Goal: Check status: Check status

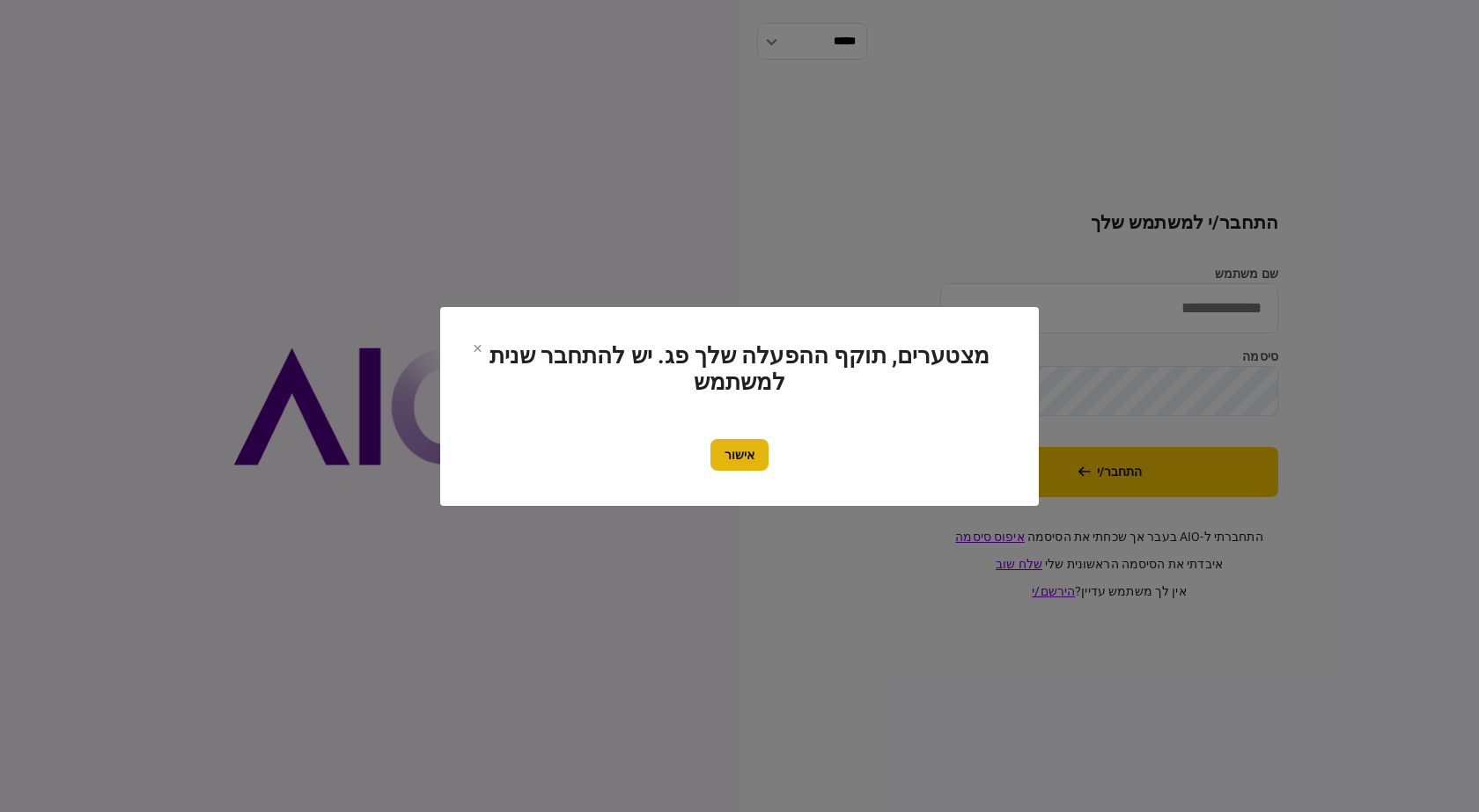
click at [743, 468] on button "אישור" at bounding box center [739, 455] width 58 height 32
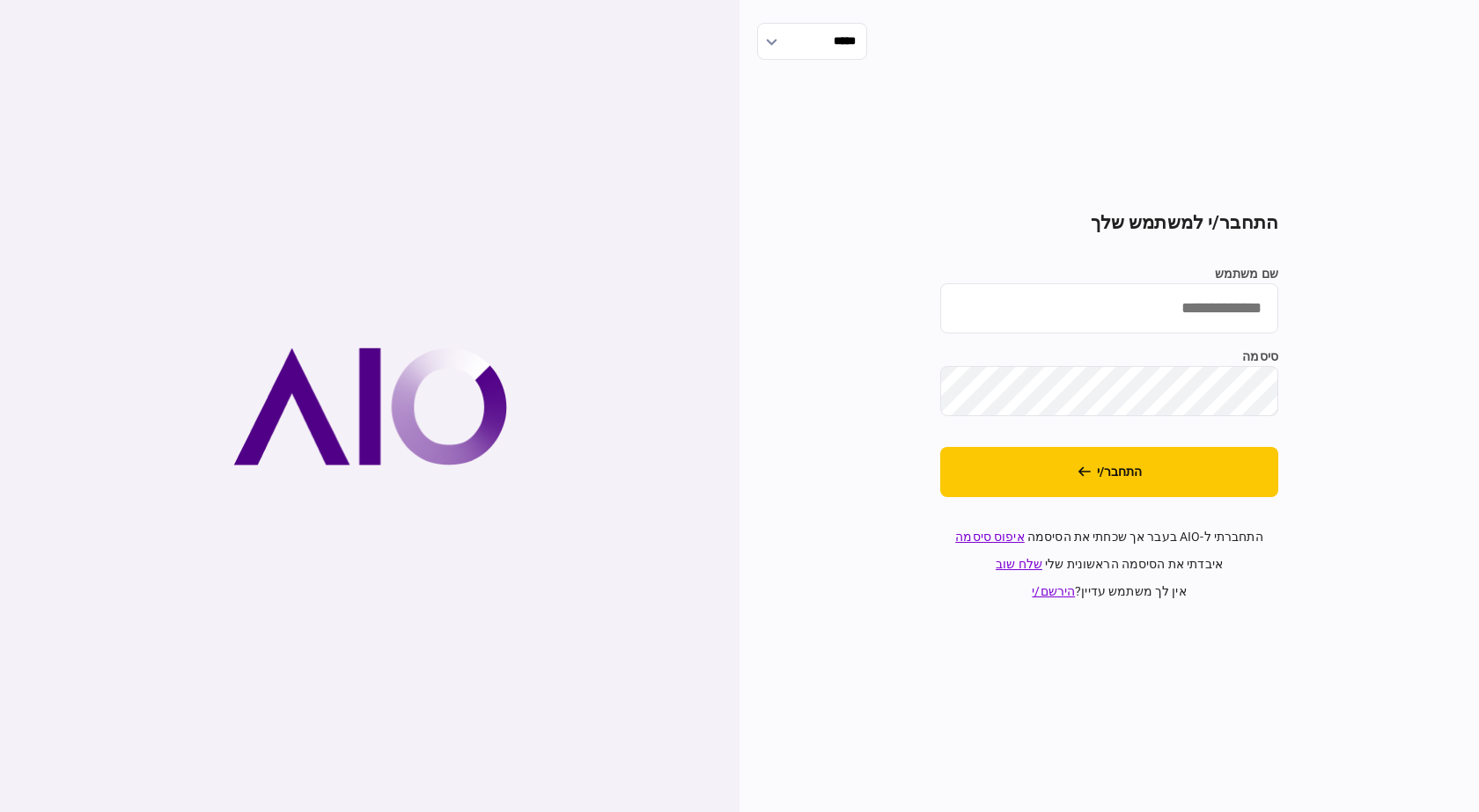
click at [1221, 318] on input "שם משתמש" at bounding box center [1109, 308] width 338 height 50
type input "**********"
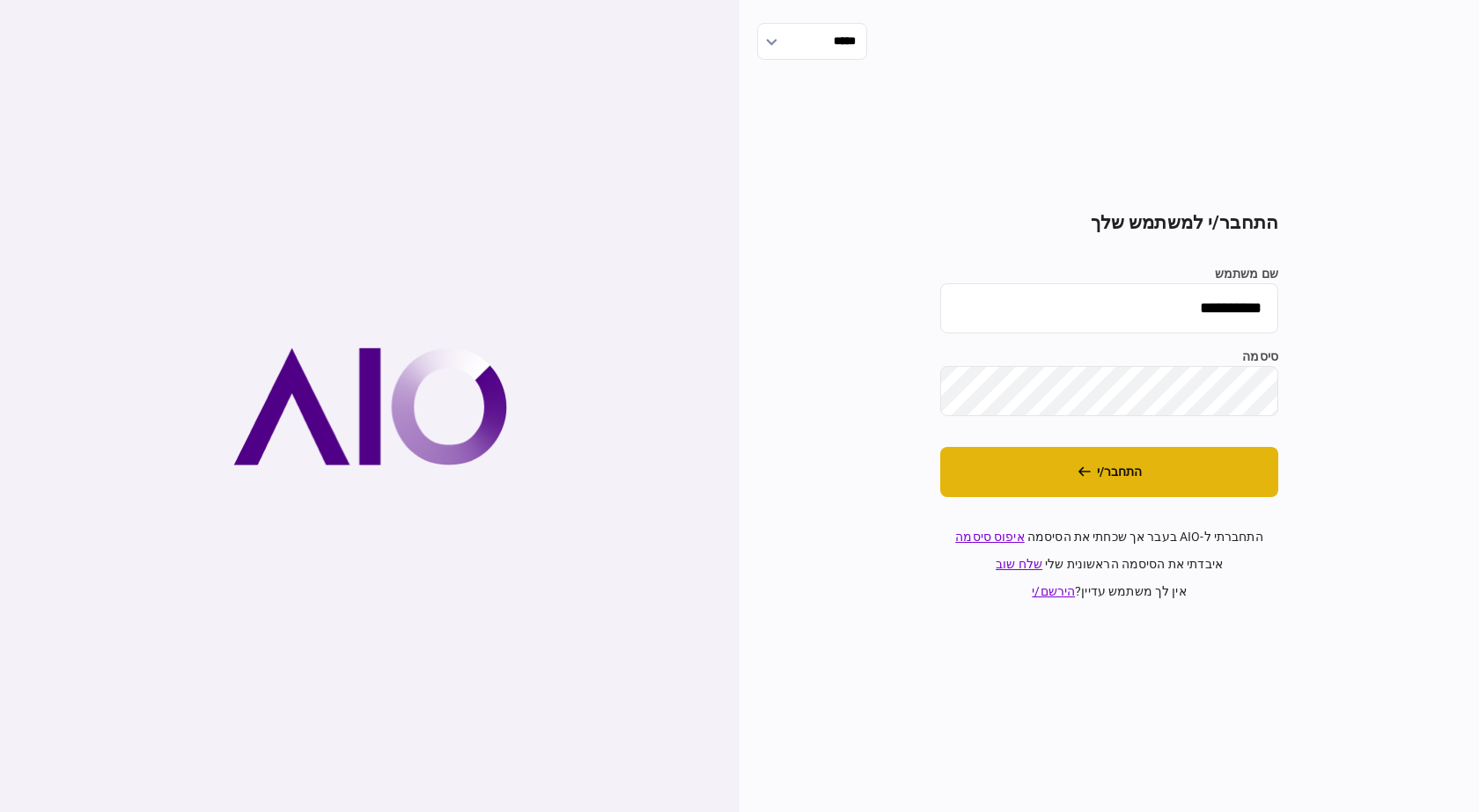
click at [1185, 488] on button "התחבר/י" at bounding box center [1109, 472] width 338 height 50
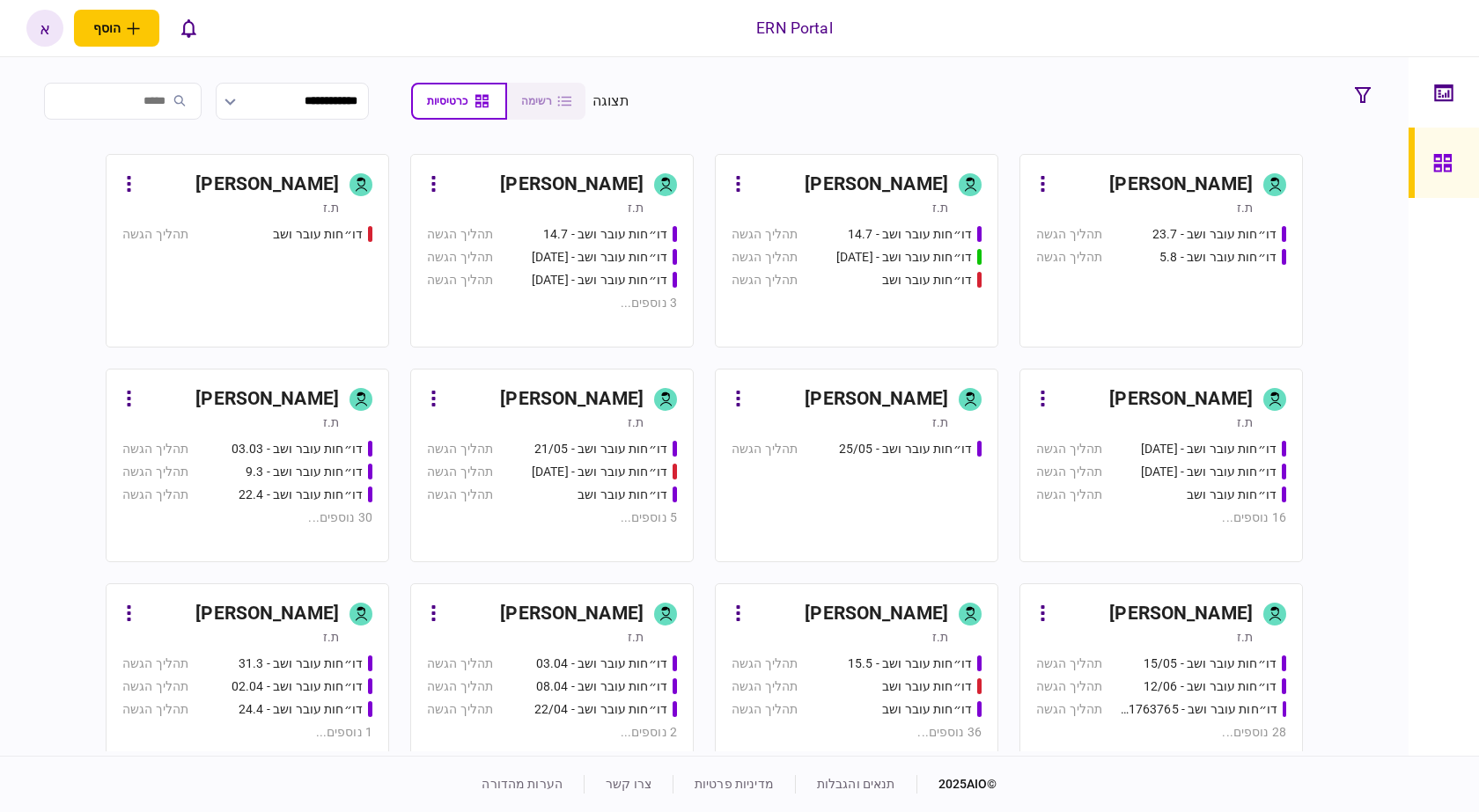
scroll to position [563, 0]
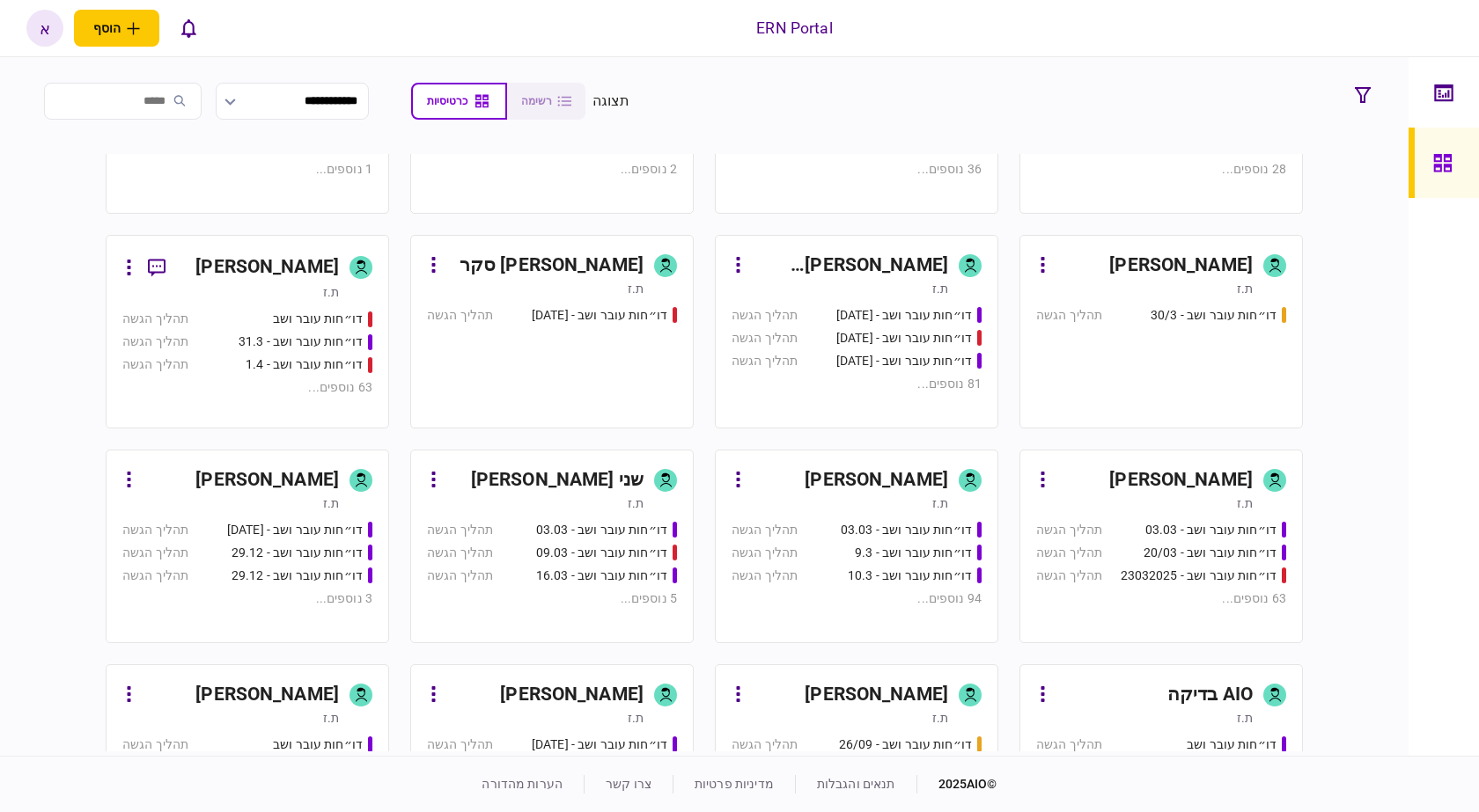
click at [858, 469] on div "[PERSON_NAME]" at bounding box center [876, 480] width 143 height 28
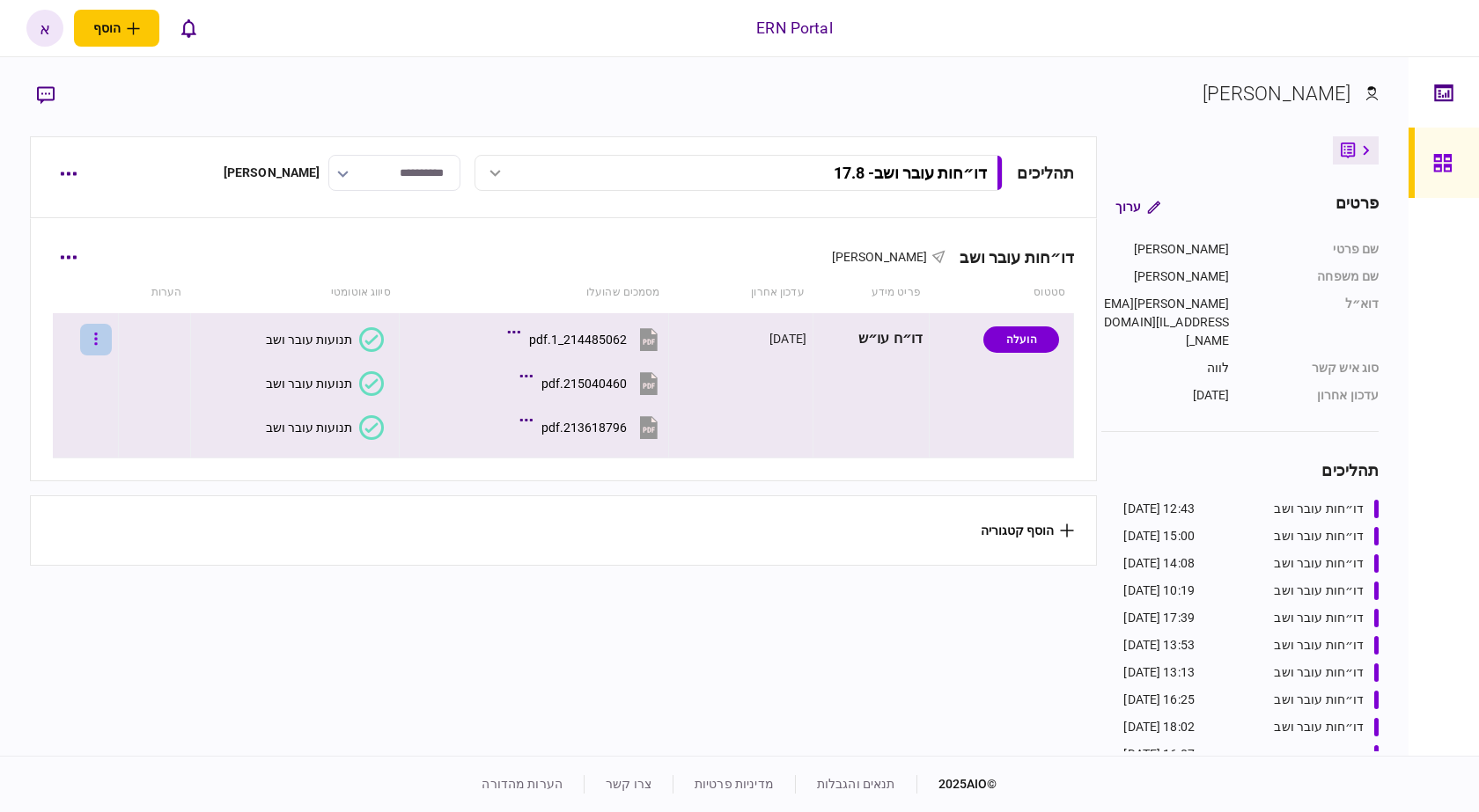
click at [112, 337] on button "button" at bounding box center [95, 339] width 32 height 32
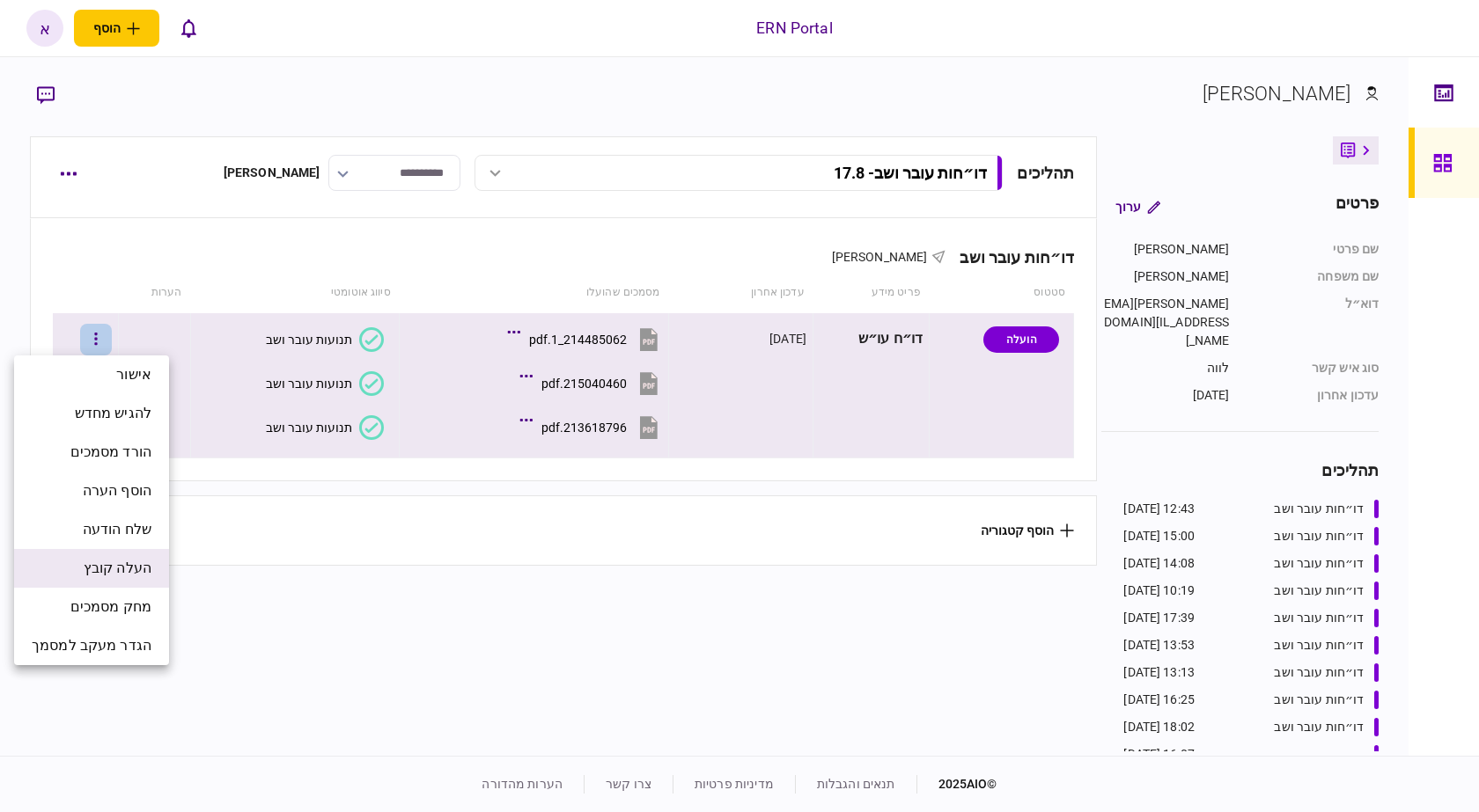
click at [140, 567] on span "העלה קובץ" at bounding box center [117, 568] width 68 height 21
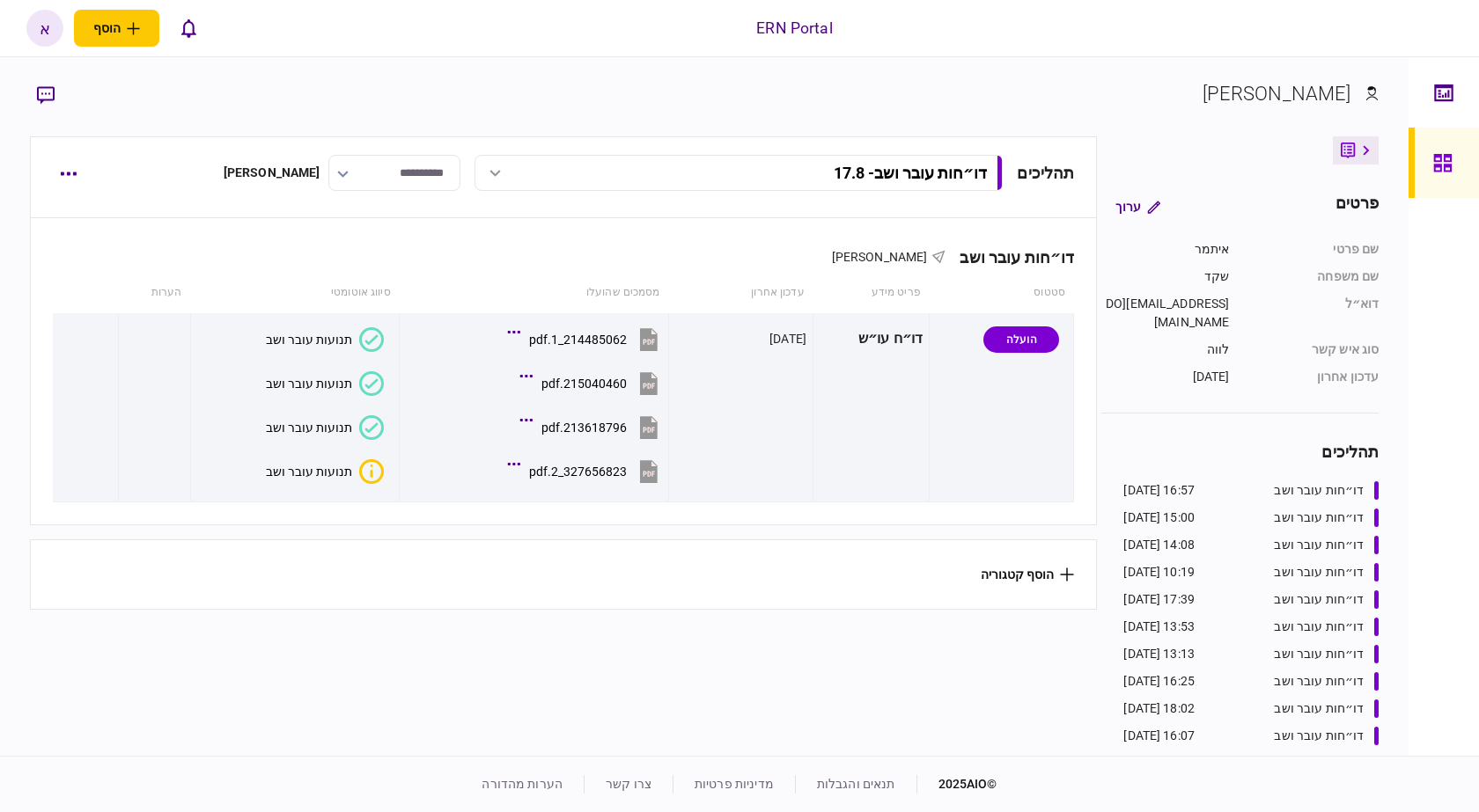
click at [340, 477] on button "תנועות עובר ושב" at bounding box center [325, 472] width 118 height 25
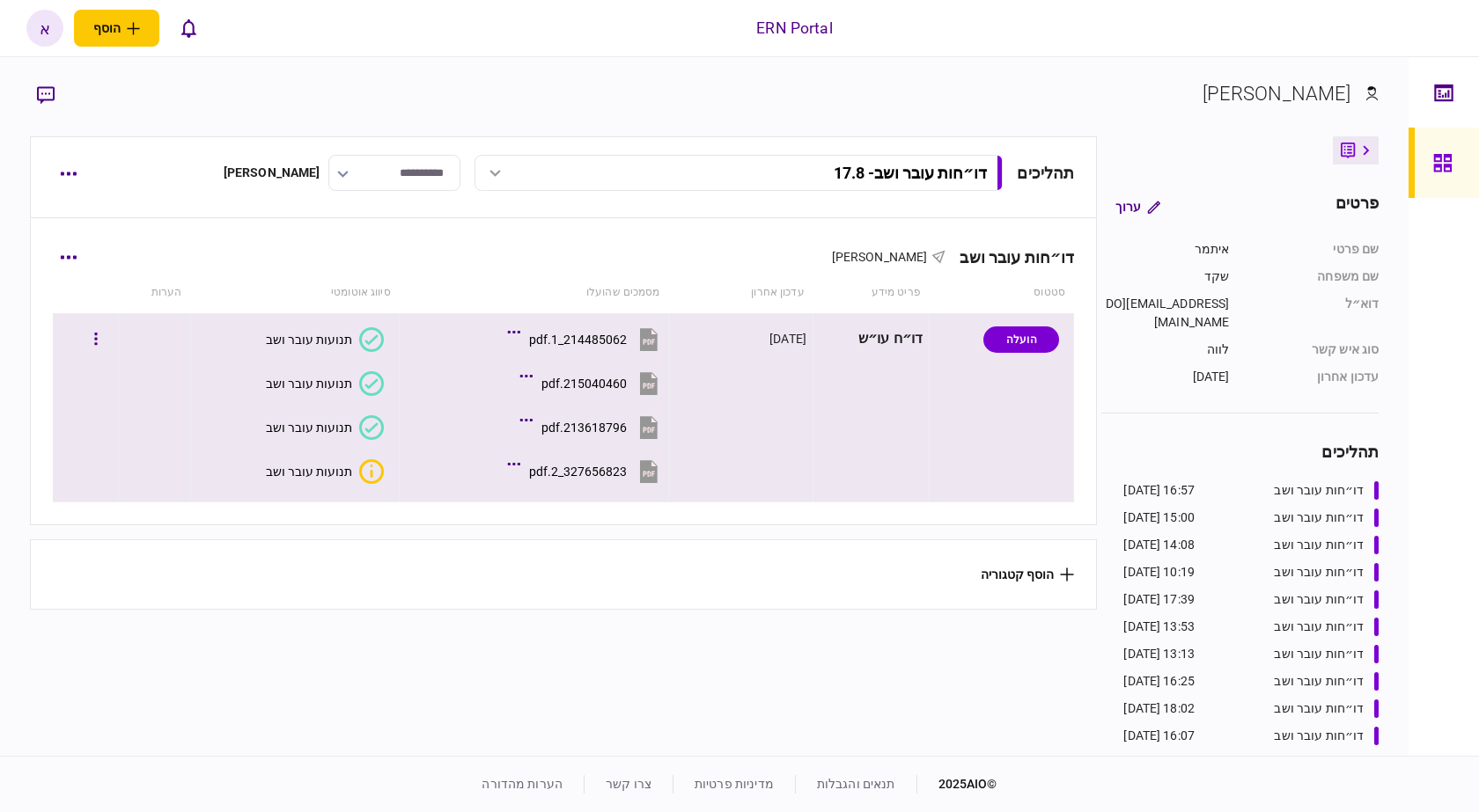
click at [321, 462] on button "תנועות עובר ושב" at bounding box center [325, 472] width 118 height 25
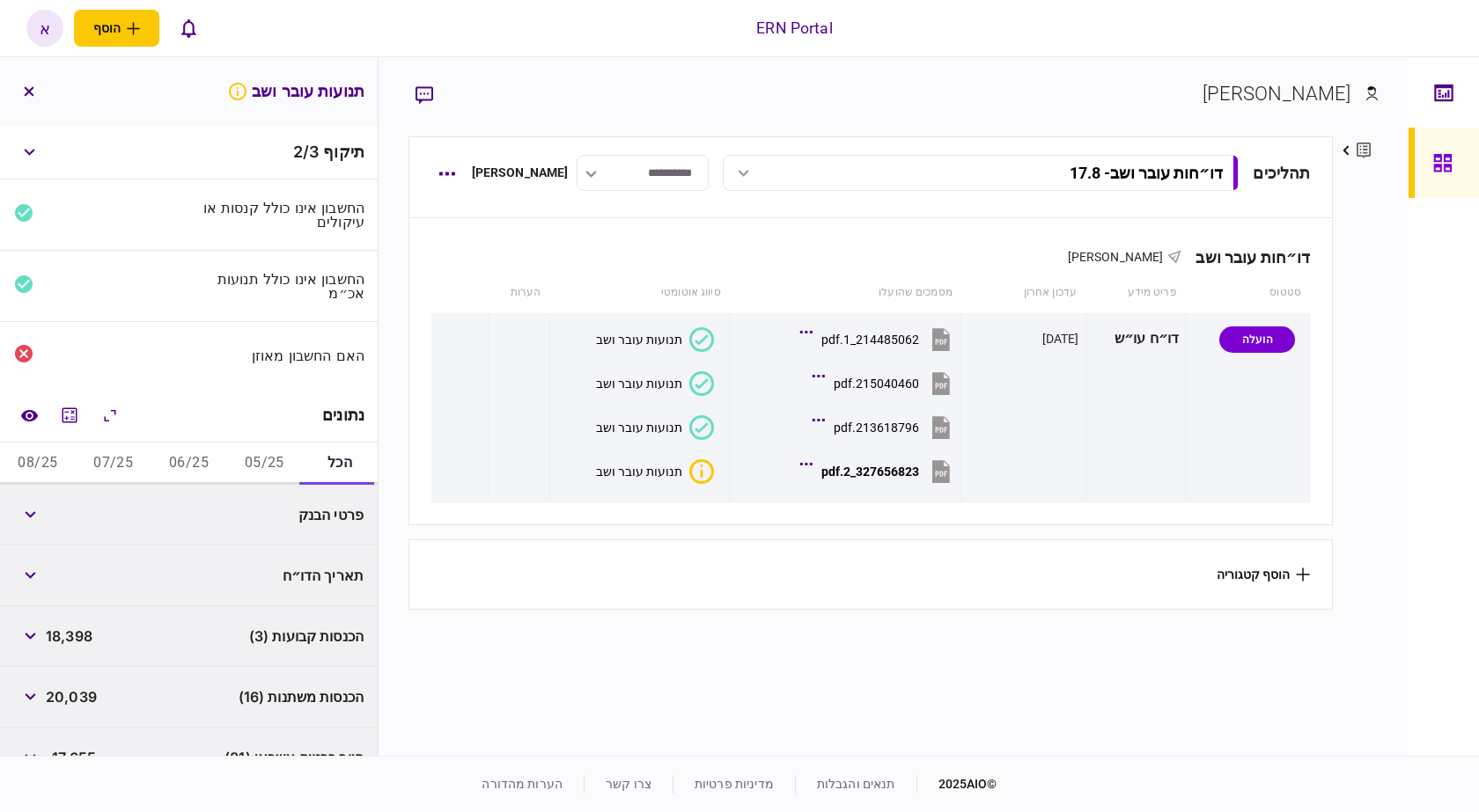
click at [270, 452] on button "05/25" at bounding box center [264, 464] width 75 height 42
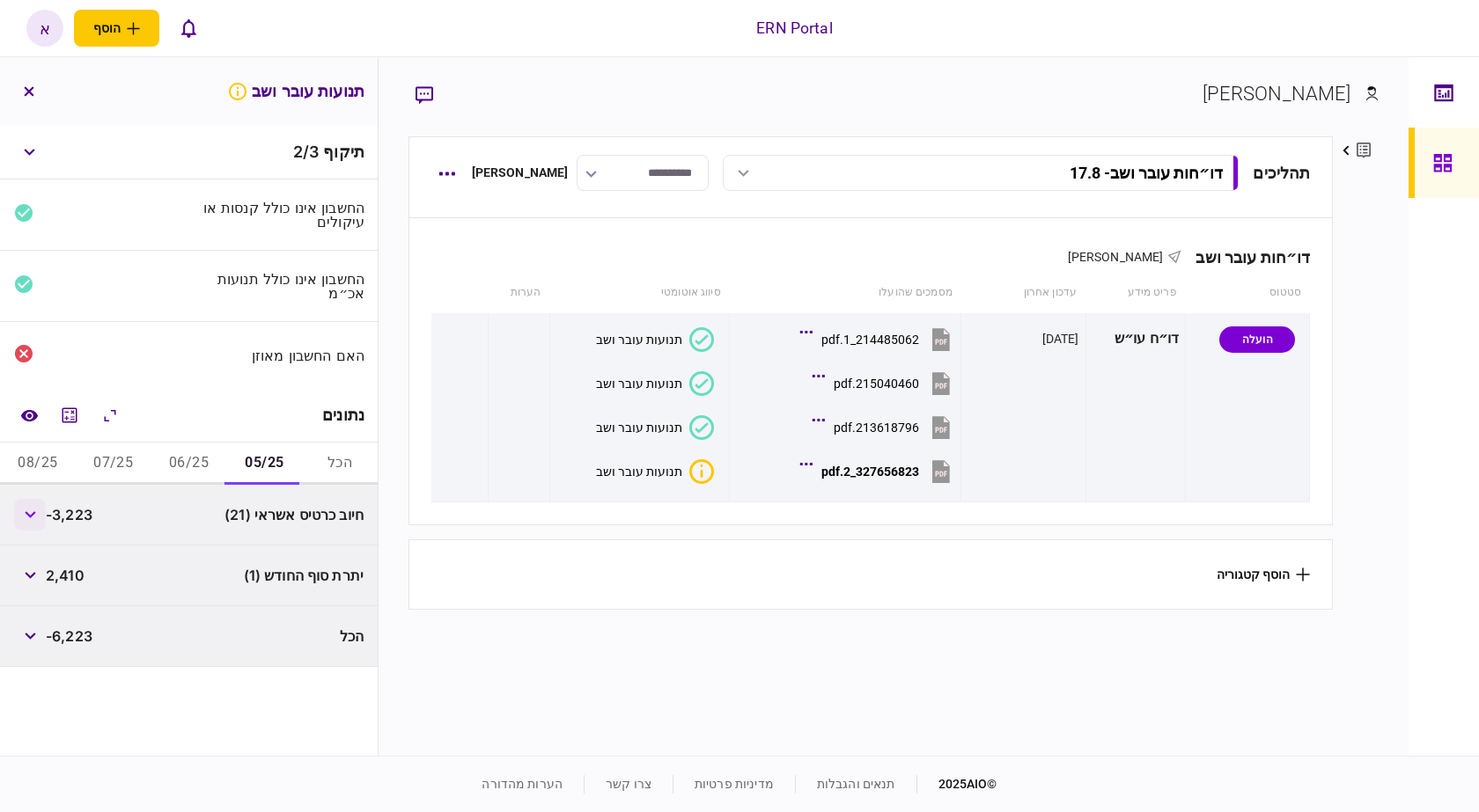
click at [29, 507] on button "button" at bounding box center [29, 515] width 32 height 32
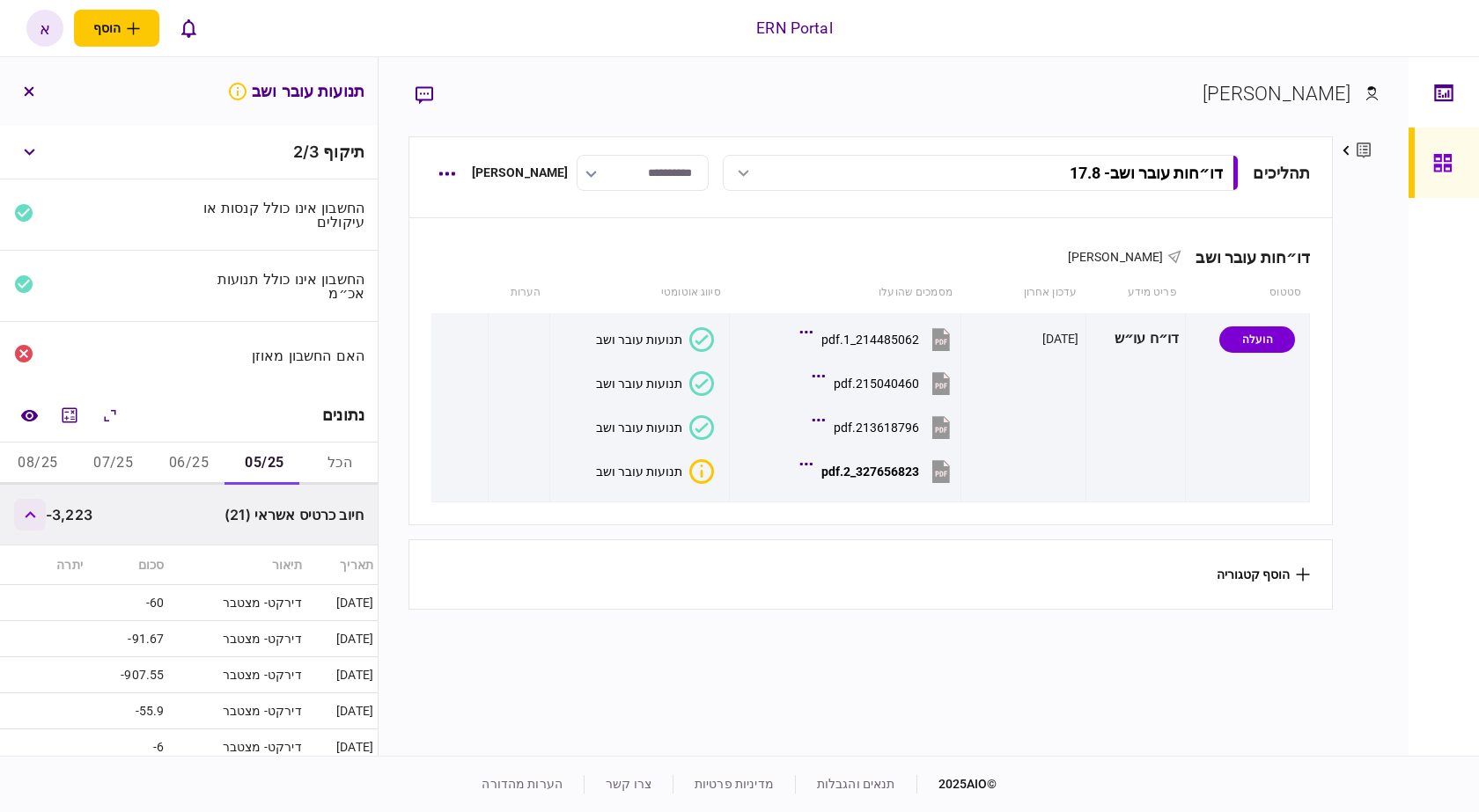
click at [29, 507] on button "button" at bounding box center [29, 515] width 32 height 32
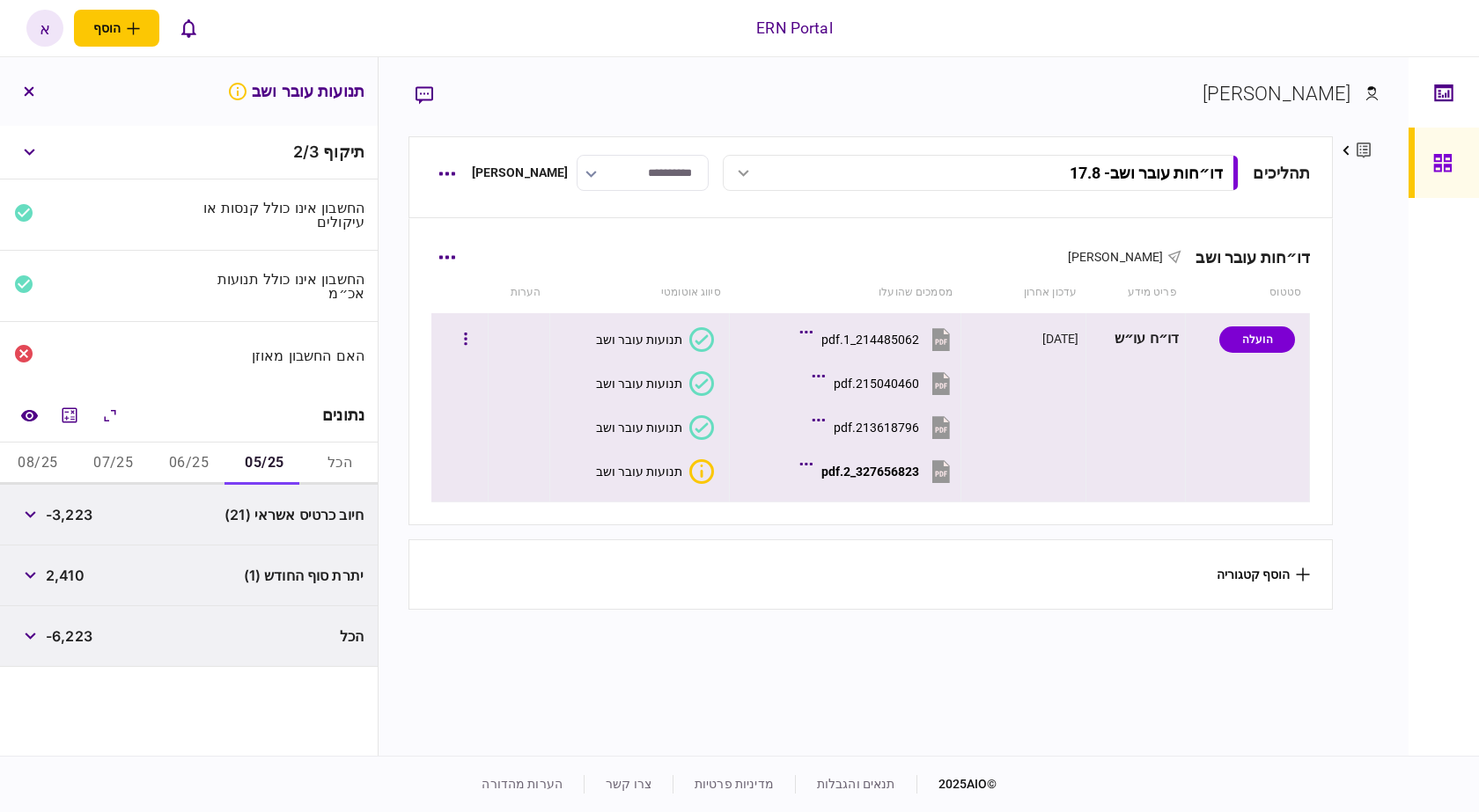
click at [891, 484] on button "327656823_2.pdf" at bounding box center [879, 471] width 150 height 39
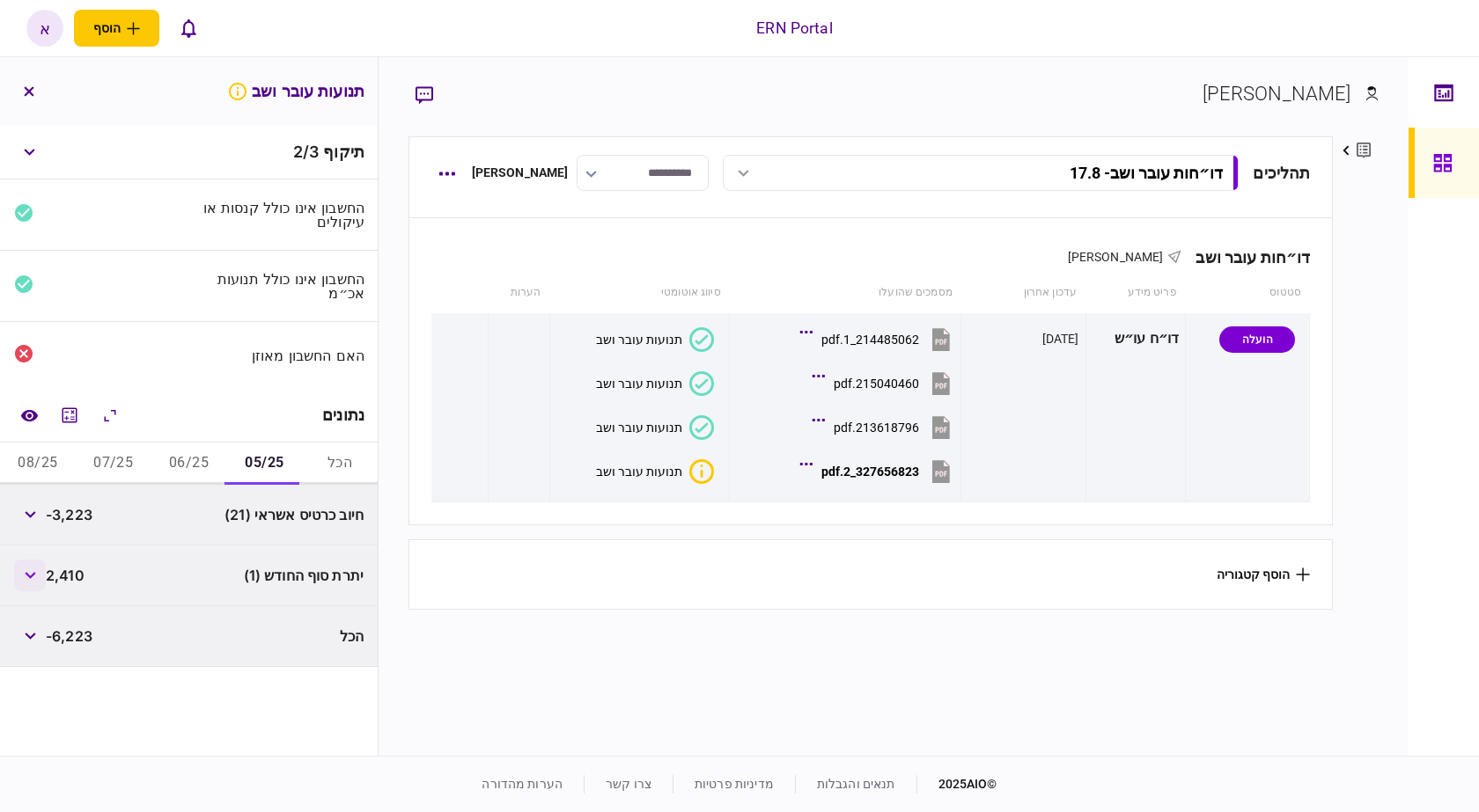
click at [35, 573] on icon "button" at bounding box center [30, 576] width 11 height 7
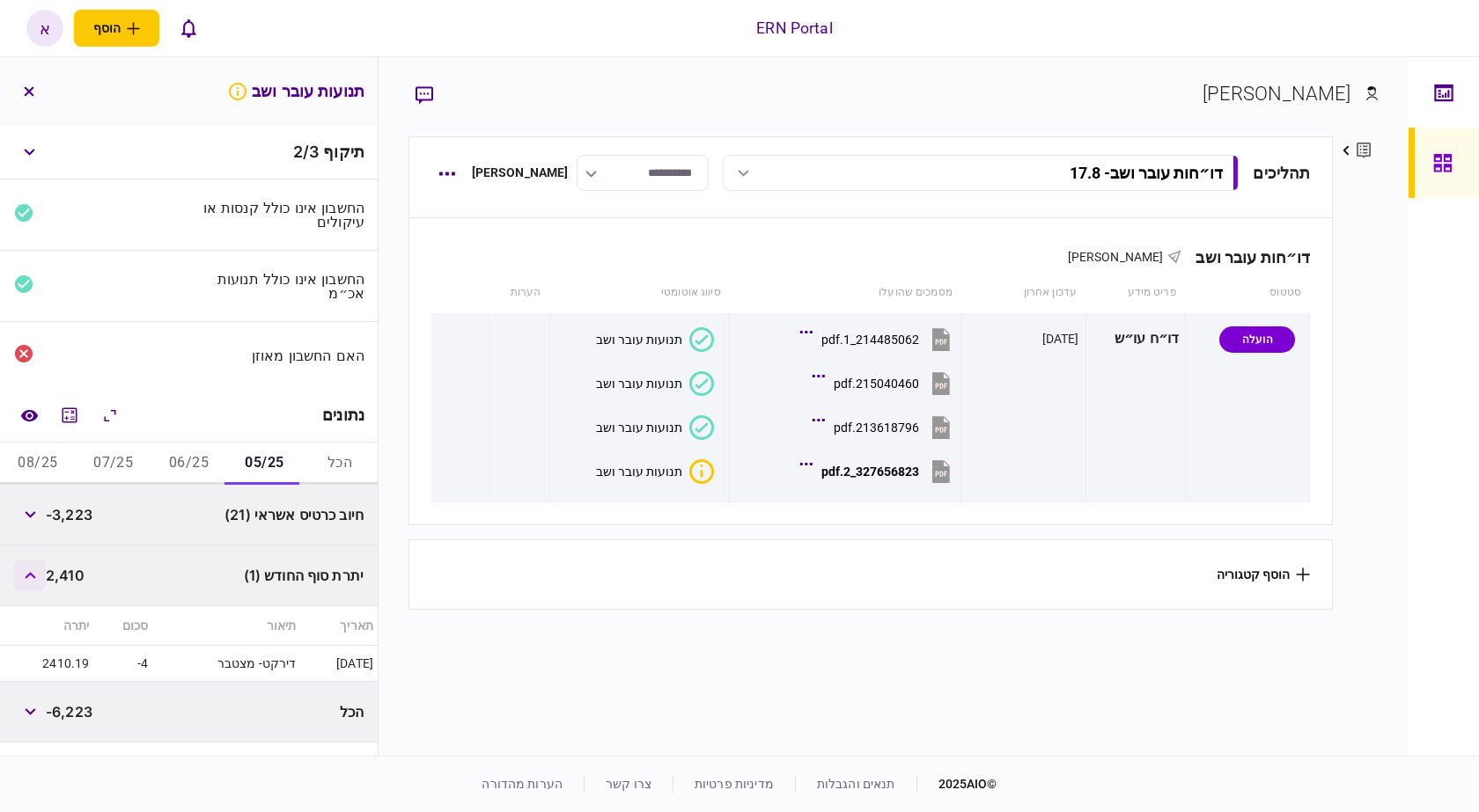
click at [36, 573] on icon "button" at bounding box center [30, 576] width 11 height 7
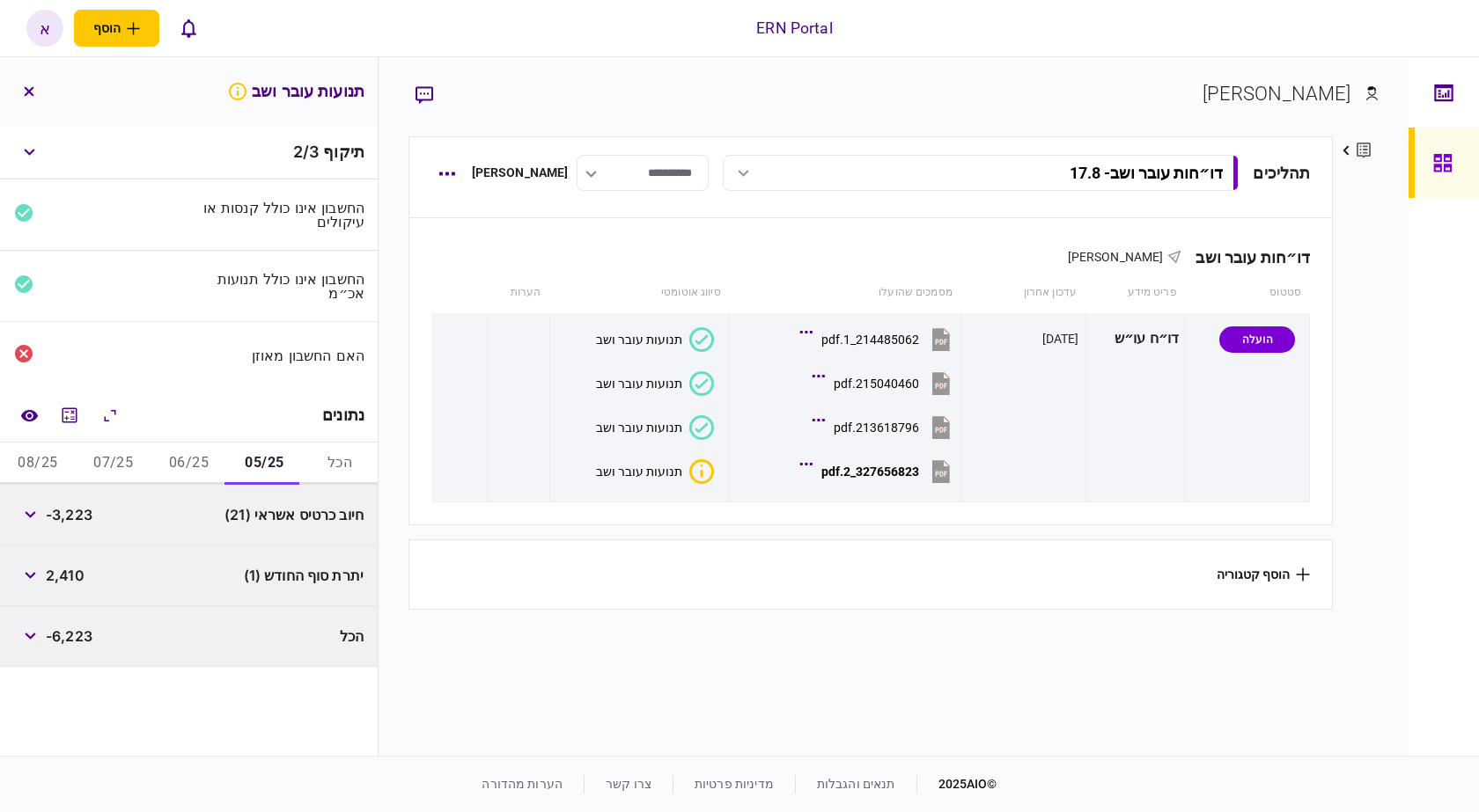
click at [63, 567] on span "2,410" at bounding box center [65, 575] width 39 height 21
click at [66, 565] on span "2,410" at bounding box center [65, 575] width 39 height 21
copy span "2,410"
click at [181, 454] on button "06/25" at bounding box center [189, 464] width 75 height 42
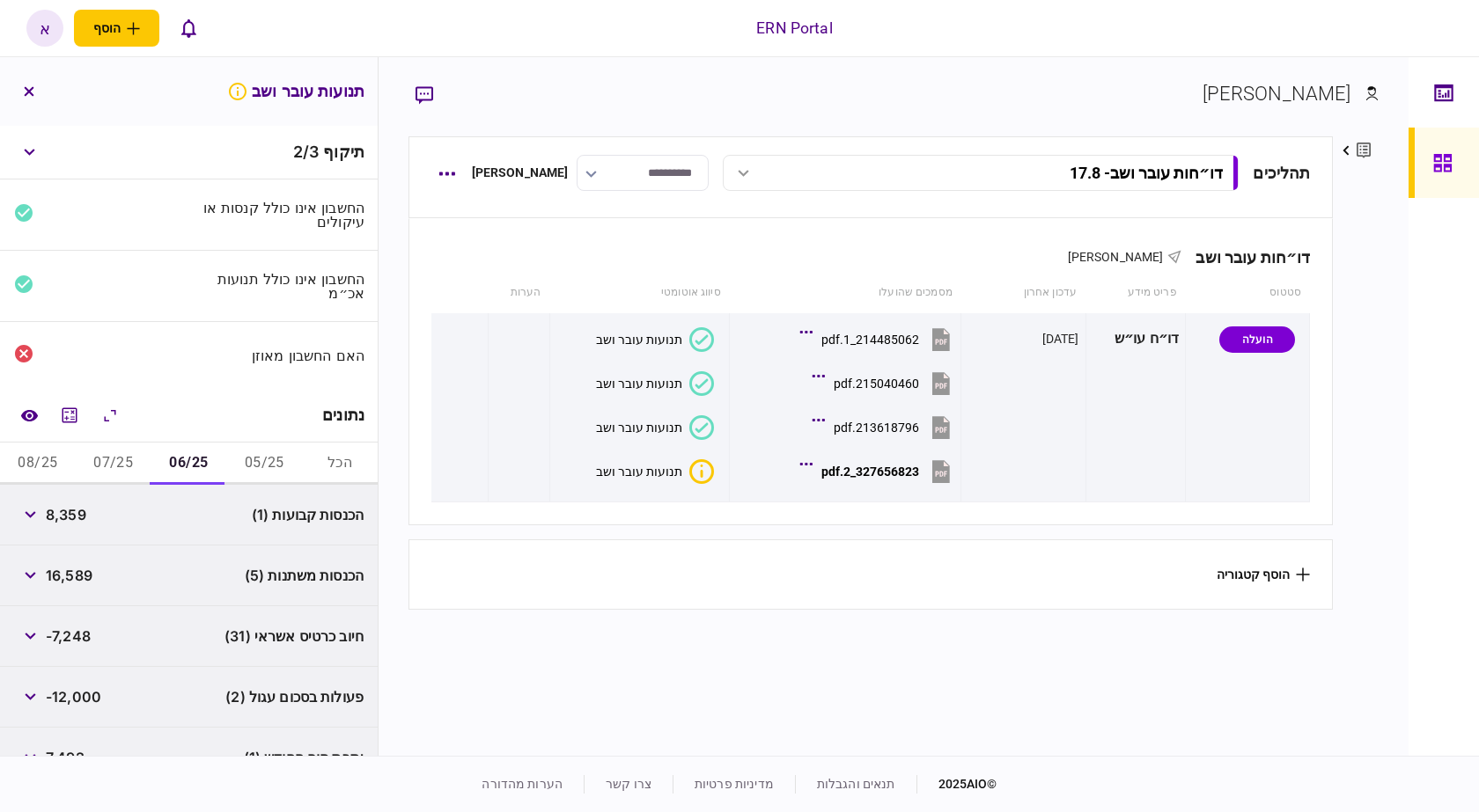
click at [81, 515] on span "8,359" at bounding box center [66, 515] width 40 height 21
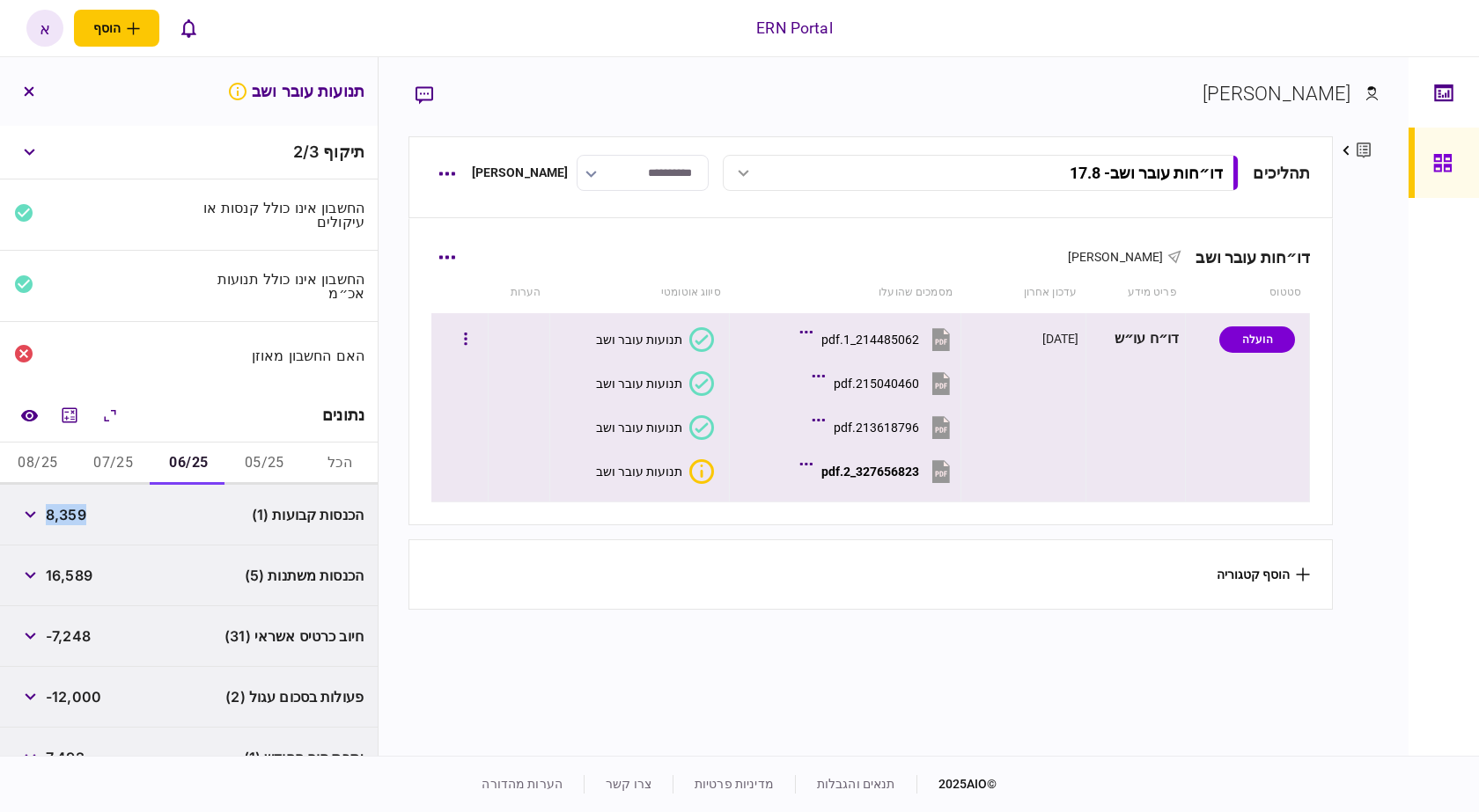
copy span "8,359"
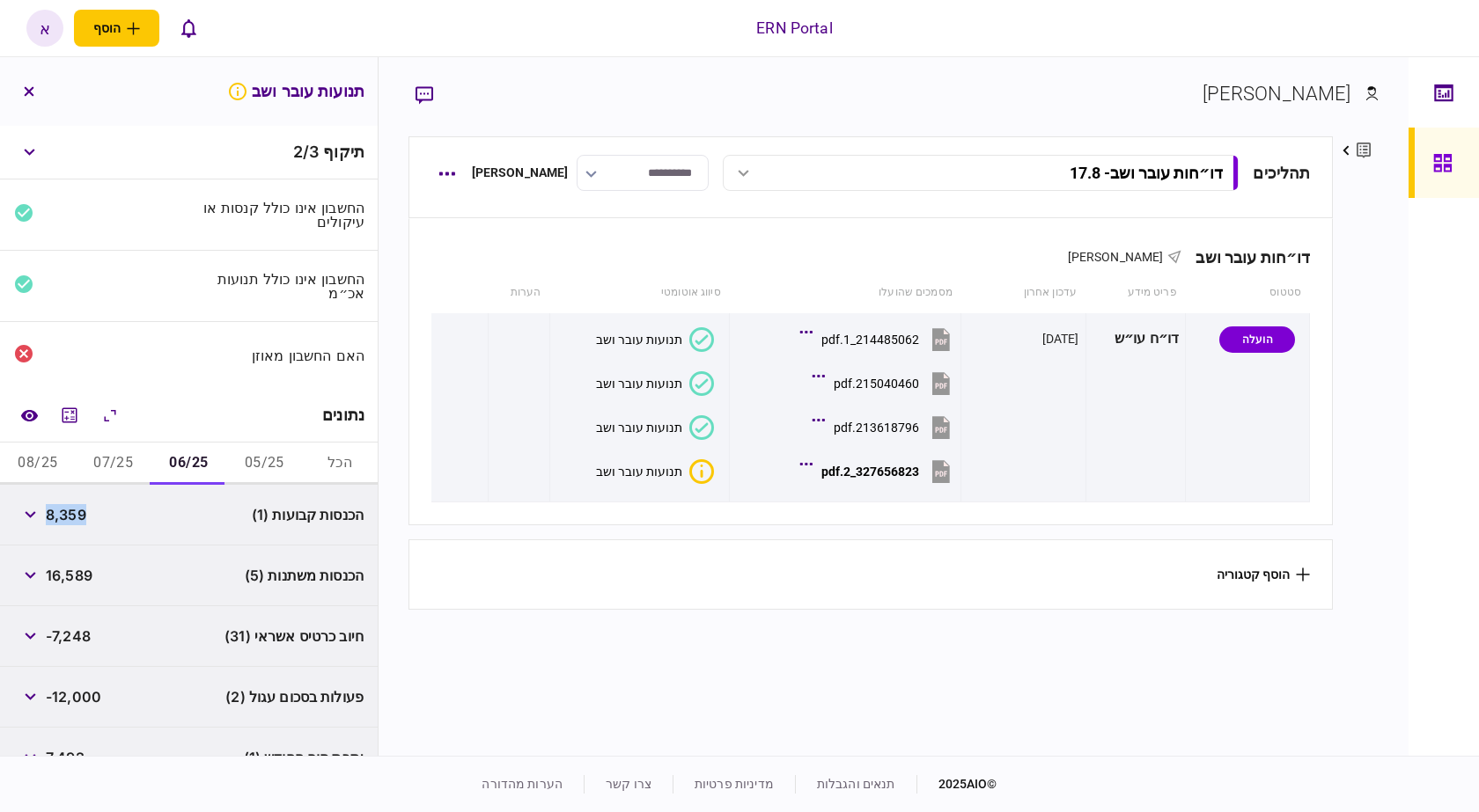
click at [74, 565] on span "16,589" at bounding box center [69, 575] width 47 height 21
copy span "16,589"
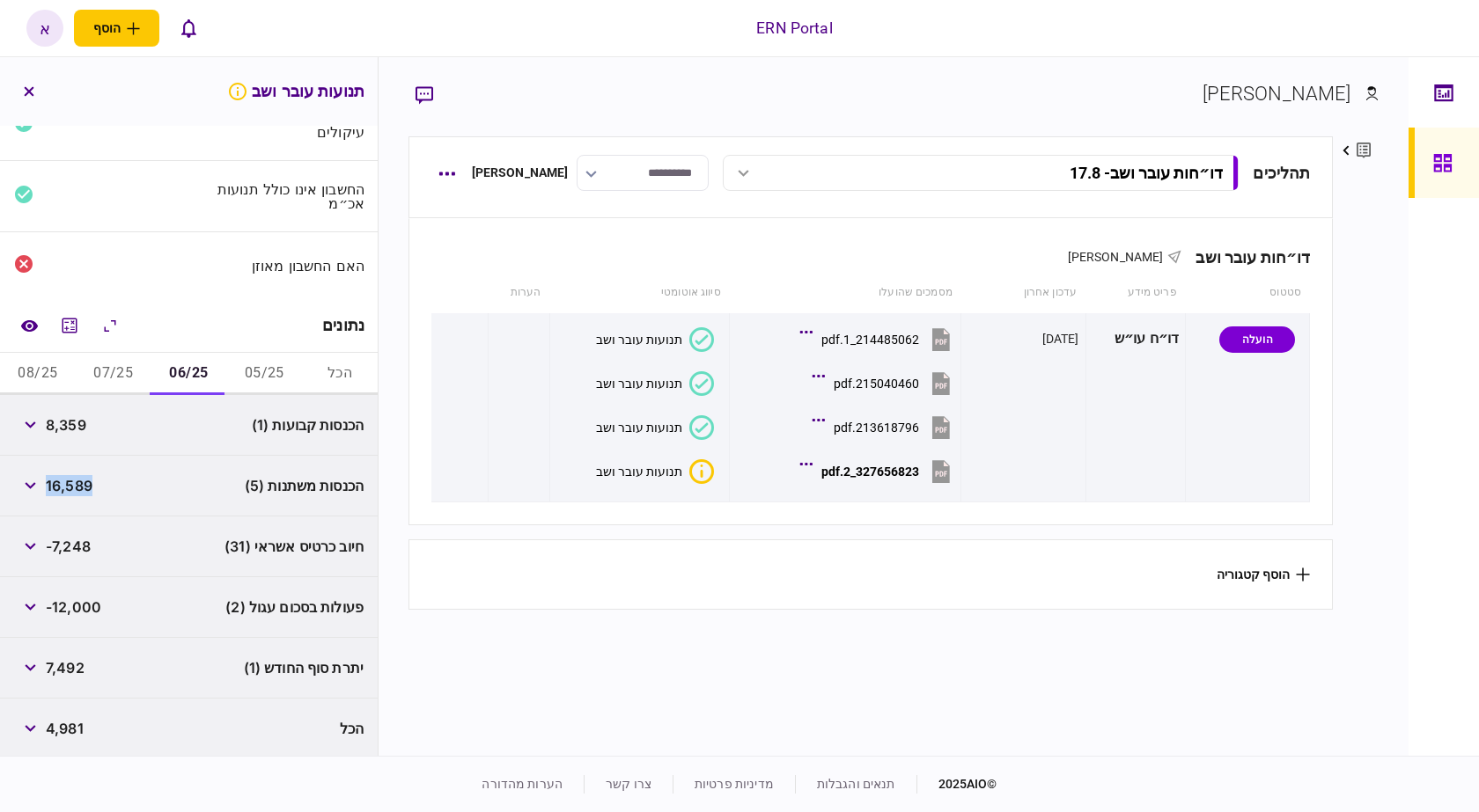
click at [54, 665] on span "7,492" at bounding box center [65, 668] width 39 height 21
copy span "7,492"
click at [127, 363] on button "07/25" at bounding box center [113, 374] width 75 height 42
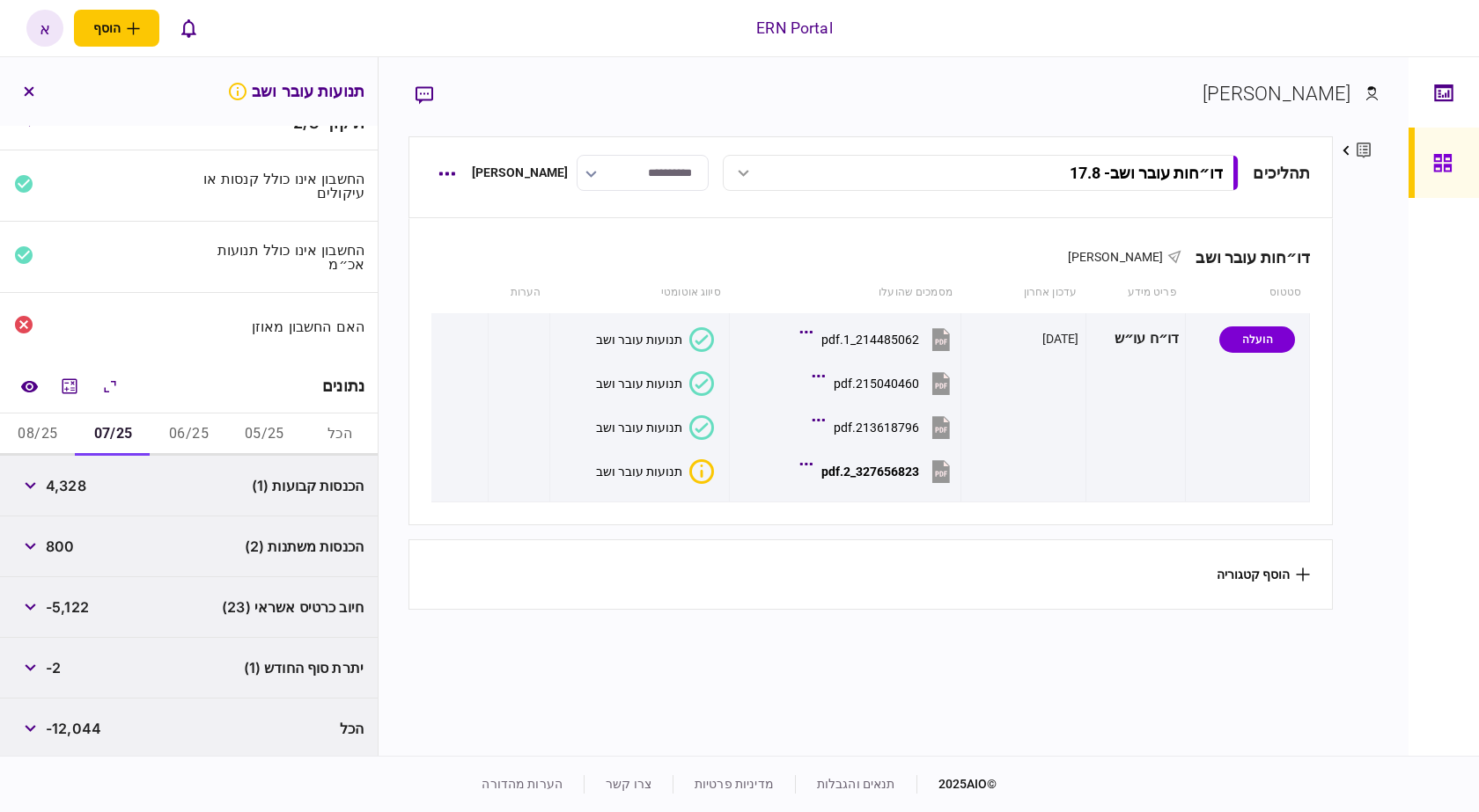
click at [73, 486] on span "4,328" at bounding box center [66, 485] width 40 height 21
copy span "4,328"
click at [55, 547] on span "800" at bounding box center [60, 546] width 28 height 21
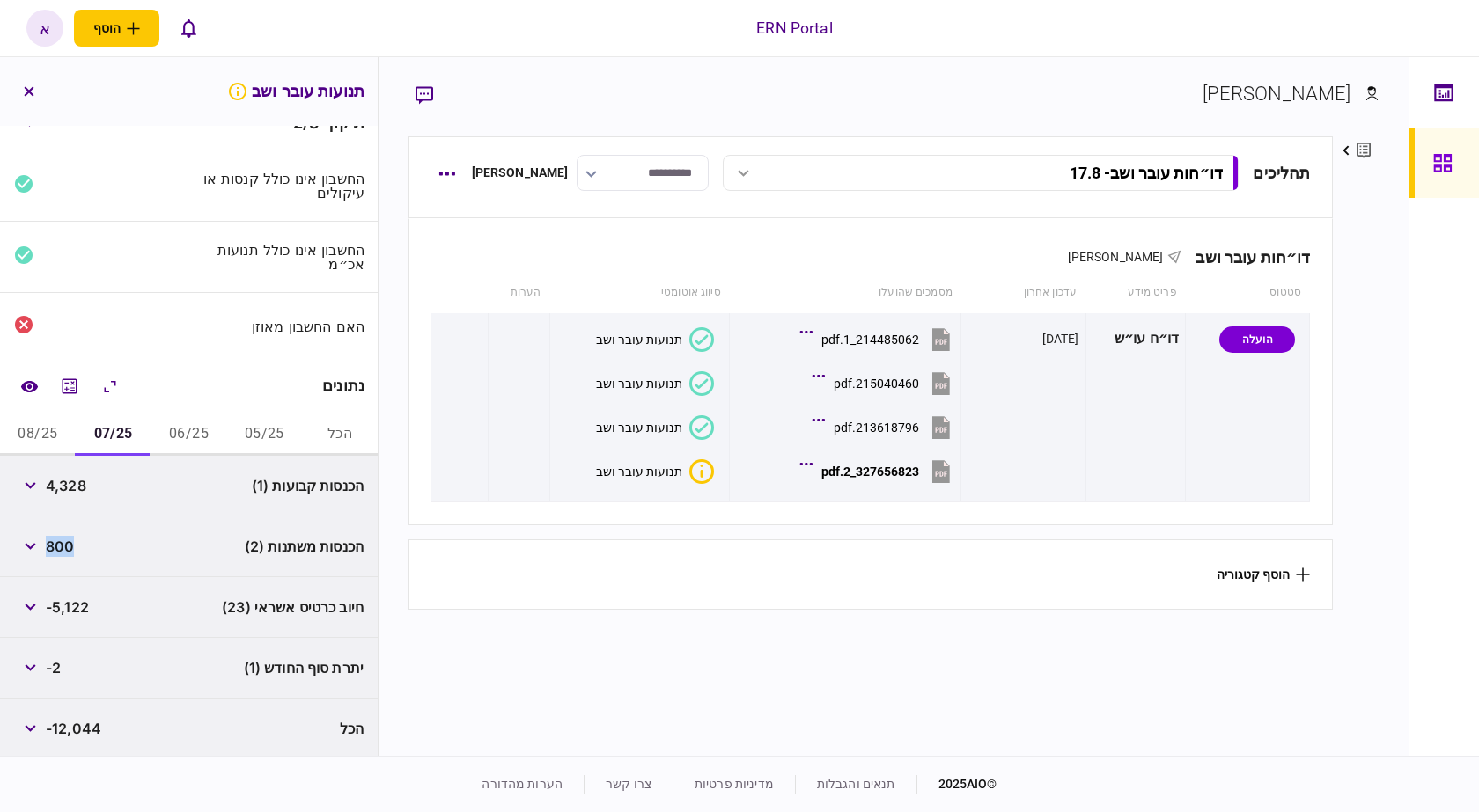
copy span "800"
click at [61, 661] on span "-2" at bounding box center [53, 668] width 15 height 21
click at [61, 662] on span "-2" at bounding box center [53, 668] width 15 height 21
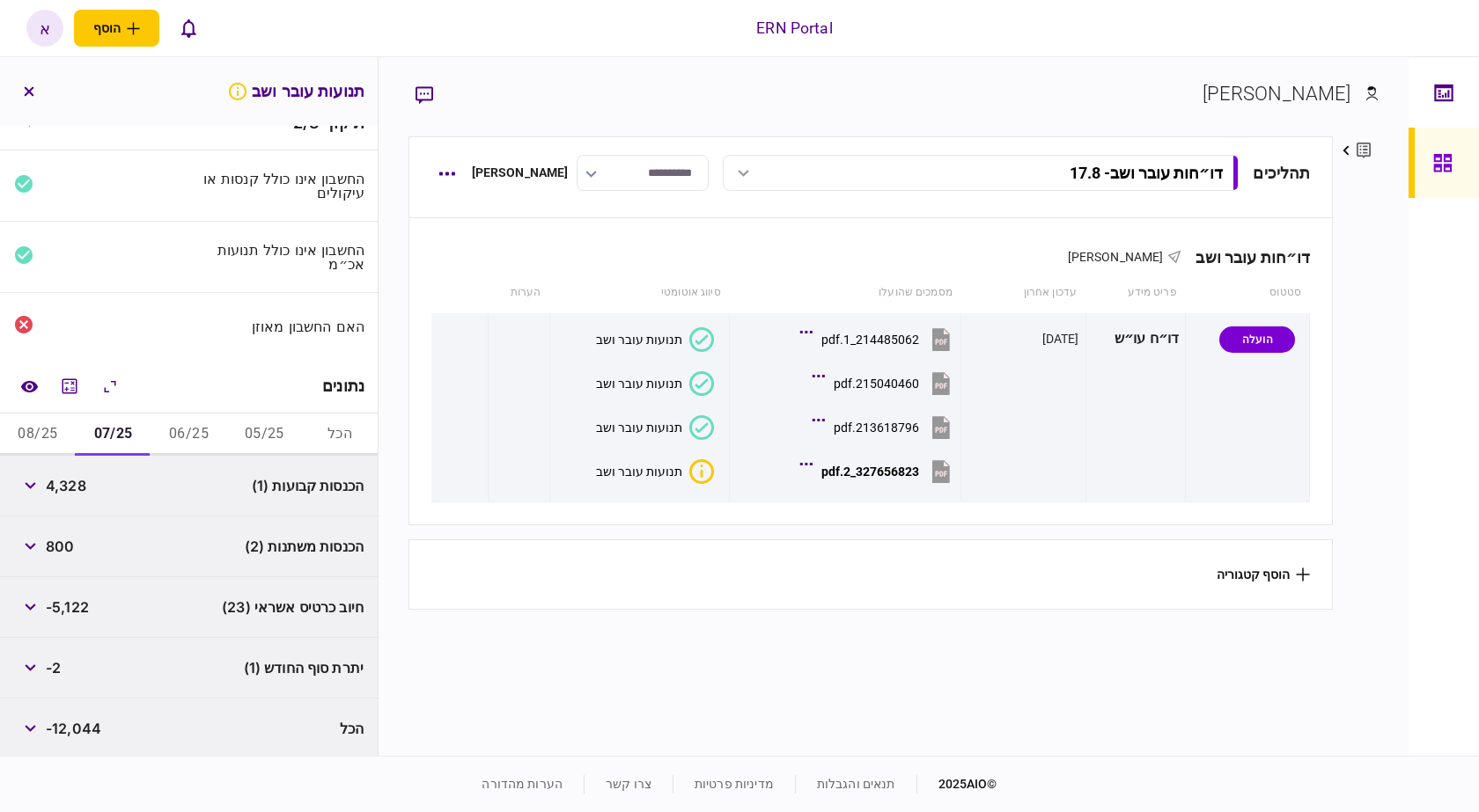
click at [61, 662] on span "-2" at bounding box center [53, 668] width 15 height 21
click at [55, 665] on span "-2" at bounding box center [53, 668] width 15 height 21
click at [66, 664] on div "יתרת סוף החודש (1) -2" at bounding box center [189, 668] width 378 height 61
click at [61, 664] on span "-2" at bounding box center [53, 668] width 15 height 21
click at [60, 664] on span "-2" at bounding box center [53, 668] width 15 height 21
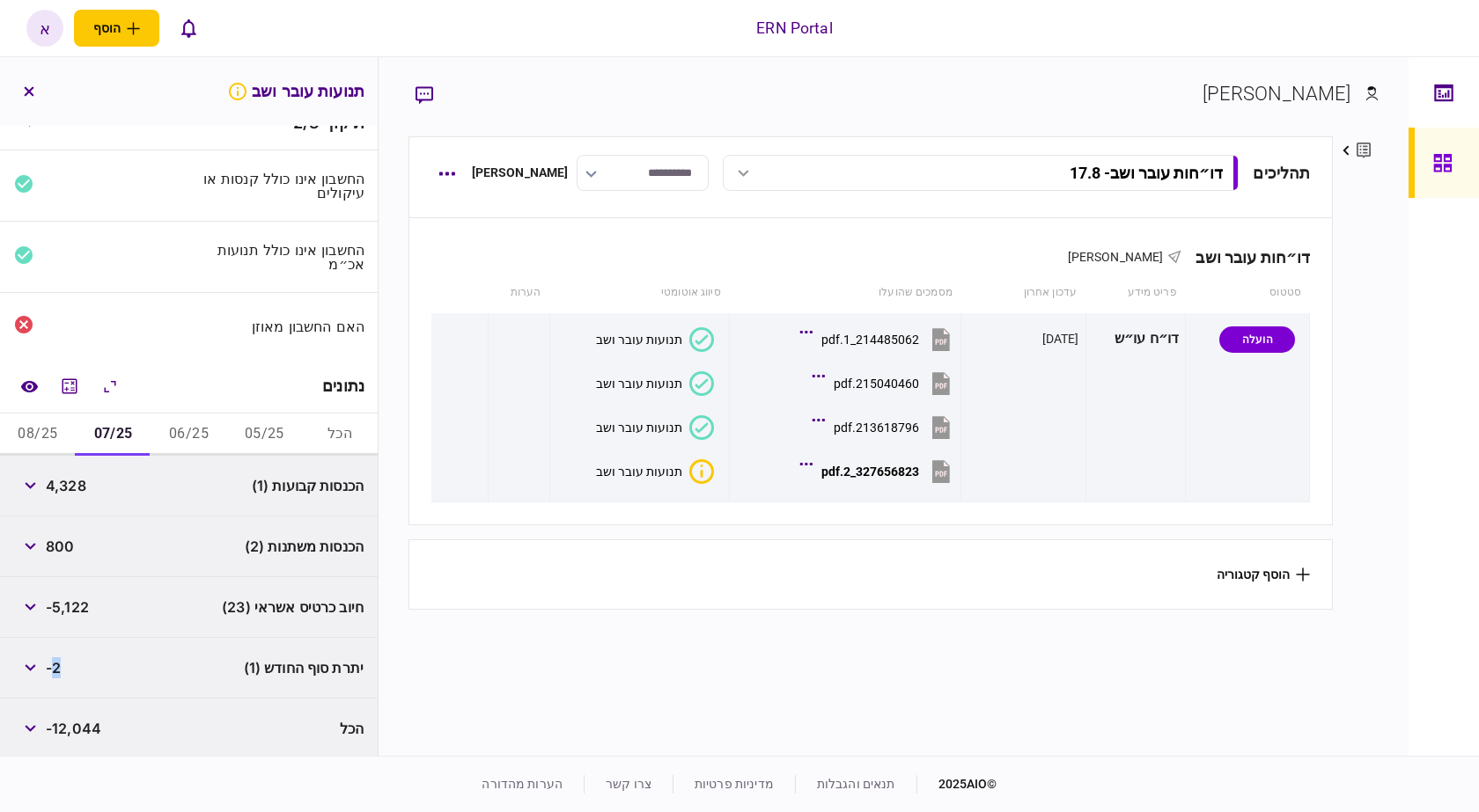
copy span "2"
click at [63, 426] on button "08/25" at bounding box center [38, 435] width 75 height 42
click at [69, 479] on span "5,711" at bounding box center [62, 485] width 34 height 21
copy span "5,711"
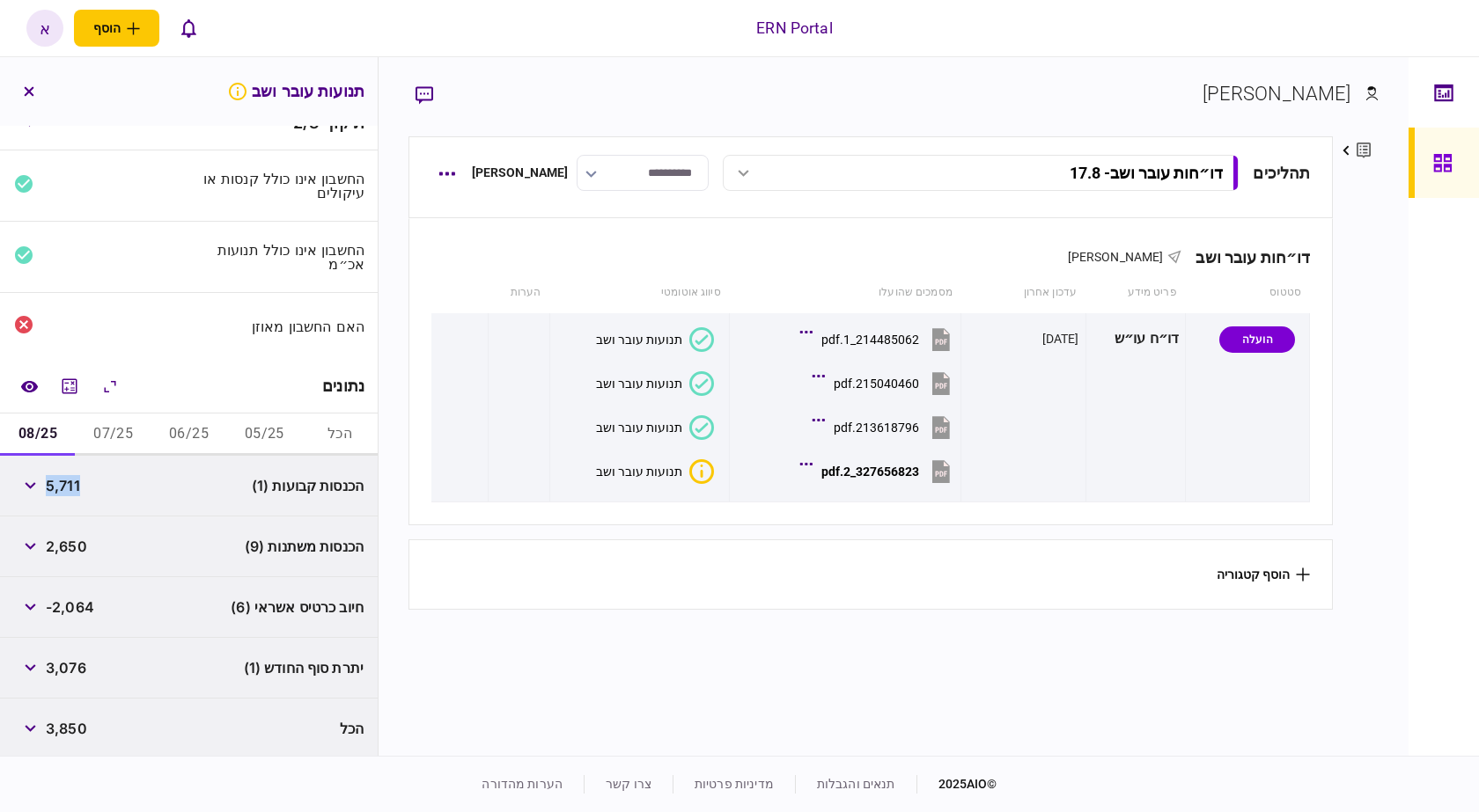
click at [61, 539] on span "2,650" at bounding box center [66, 546] width 41 height 21
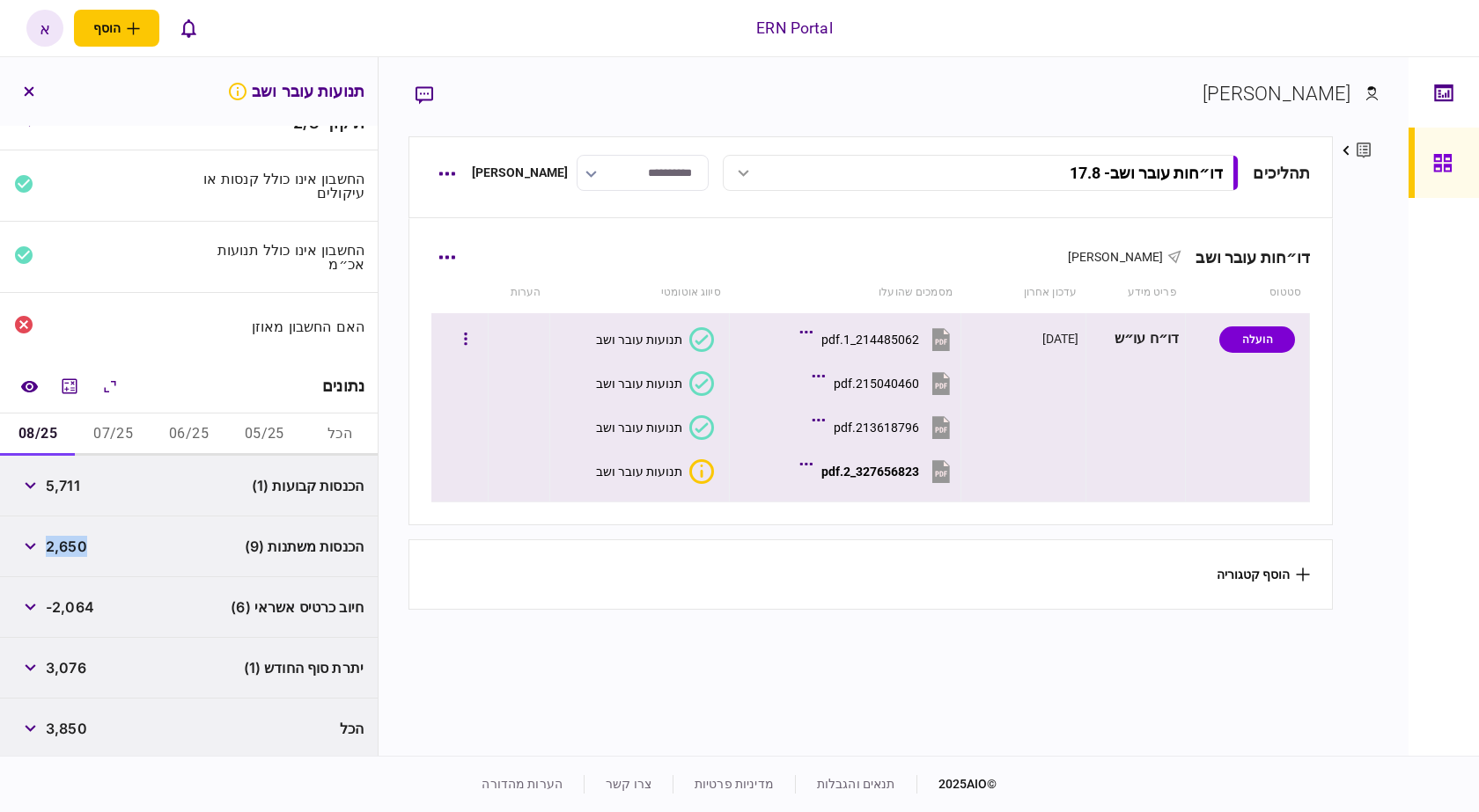
copy span "2,650"
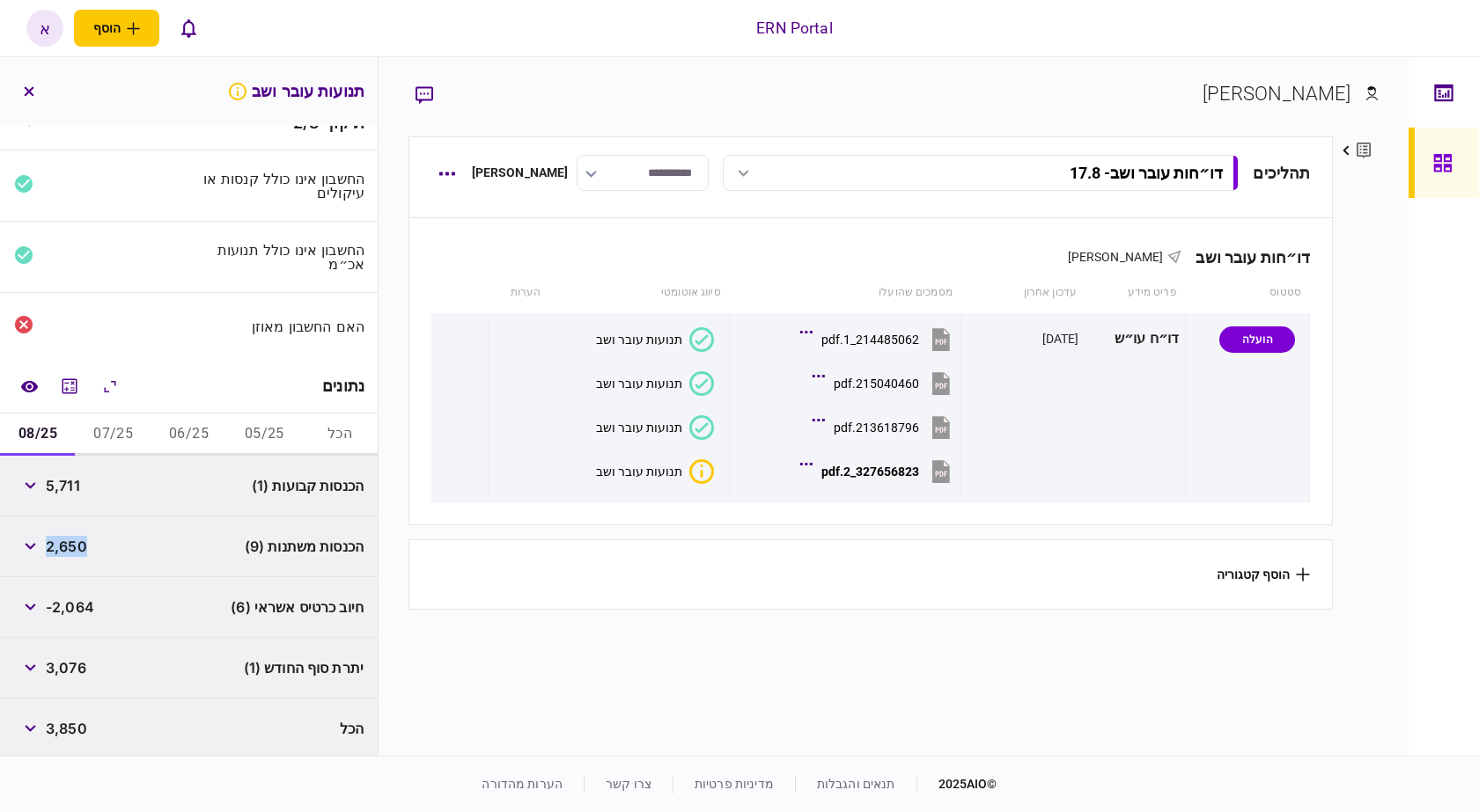
click at [82, 668] on span "3,076" at bounding box center [66, 668] width 40 height 21
copy span "3,076"
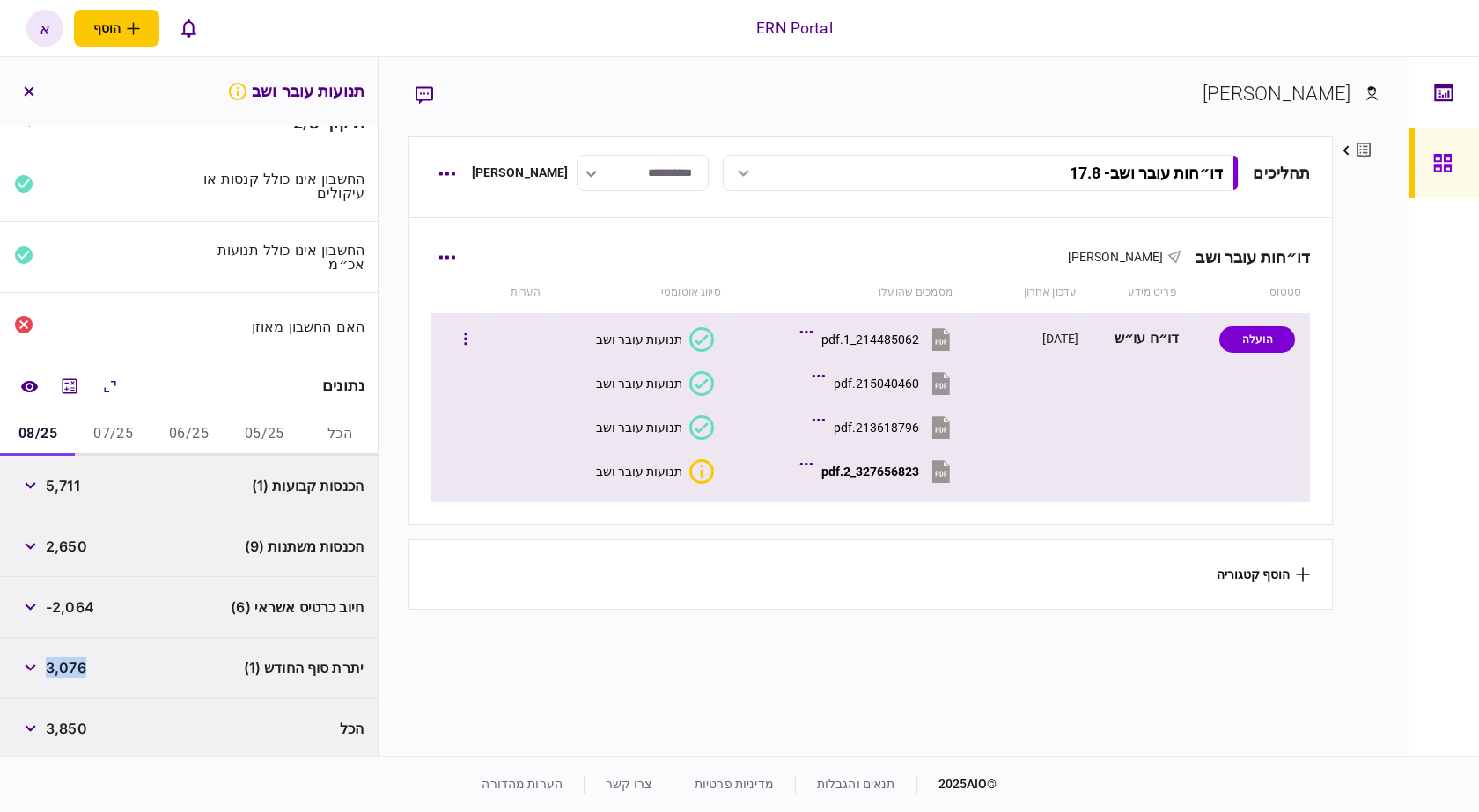
click at [873, 483] on button "327656823_2.pdf" at bounding box center [879, 471] width 150 height 39
